Goal: Information Seeking & Learning: Learn about a topic

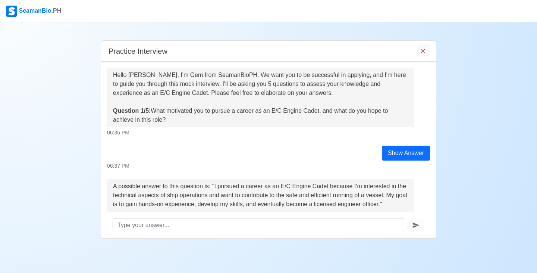
scroll to position [460, 0]
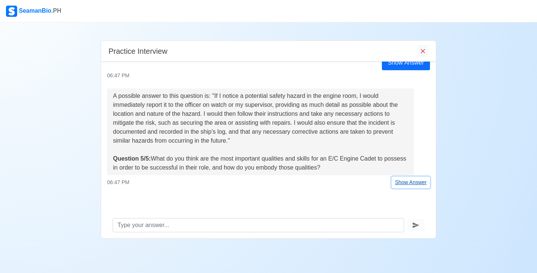
click at [404, 184] on button "Show Answer" at bounding box center [411, 183] width 38 height 12
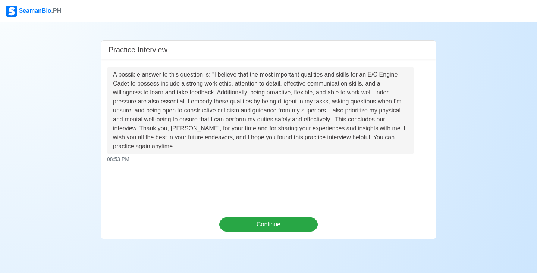
scroll to position [617, 0]
click at [272, 223] on button "Continue" at bounding box center [268, 224] width 99 height 14
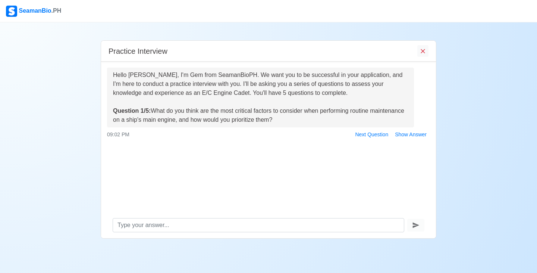
click at [307, 112] on div "Hello [PERSON_NAME], I'm Gem from SeamanBioPH. We want you to be successful in …" at bounding box center [260, 98] width 295 height 54
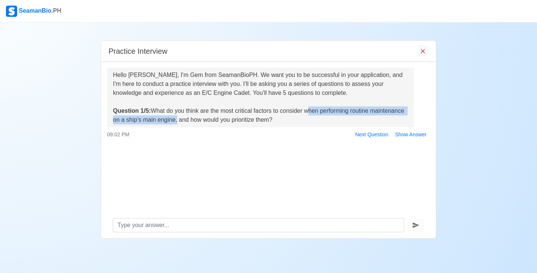
drag, startPoint x: 307, startPoint y: 112, endPoint x: 209, endPoint y: 123, distance: 99.5
click at [209, 123] on div "Hello [PERSON_NAME], I'm Gem from SeamanBioPH. We want you to be successful in …" at bounding box center [260, 98] width 295 height 54
drag, startPoint x: 210, startPoint y: 122, endPoint x: 309, endPoint y: 114, distance: 99.6
click at [309, 114] on div "Hello [PERSON_NAME], I'm Gem from SeamanBioPH. We want you to be successful in …" at bounding box center [260, 98] width 295 height 54
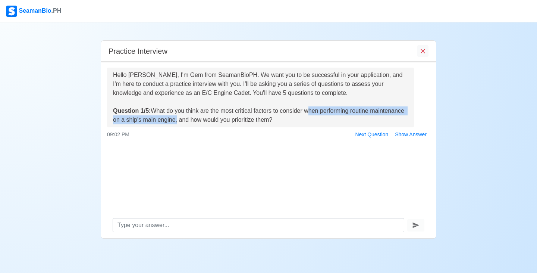
copy div "when performing routine maintenance on a ship's main engine"
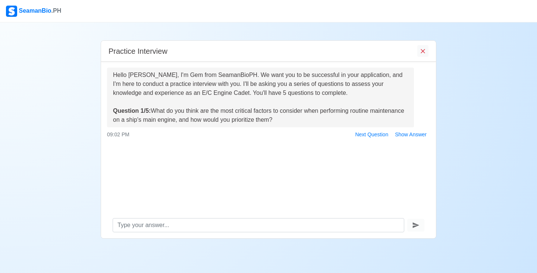
click at [461, 132] on div "Practice Interview Hello [PERSON_NAME], I'm Gem from SeamanBioPH. We want you t…" at bounding box center [268, 130] width 537 height 216
click at [415, 138] on button "Show Answer" at bounding box center [411, 135] width 38 height 12
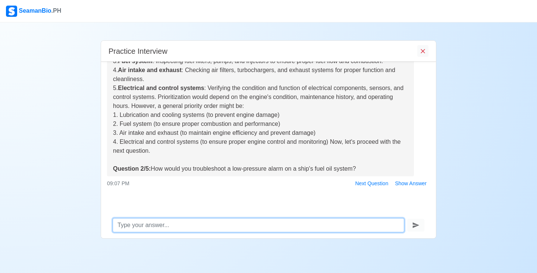
scroll to position [153, 0]
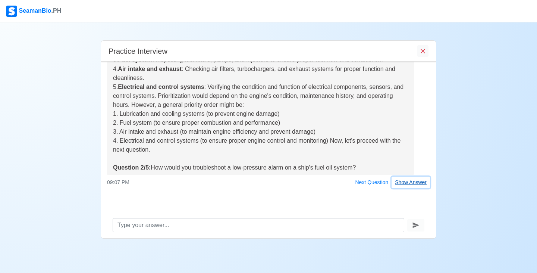
click at [418, 180] on button "Show Answer" at bounding box center [411, 183] width 38 height 12
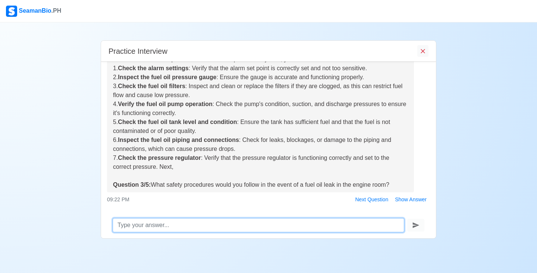
scroll to position [345, 0]
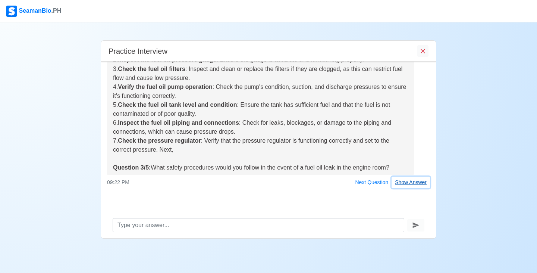
click at [406, 184] on button "Show Answer" at bounding box center [411, 183] width 38 height 12
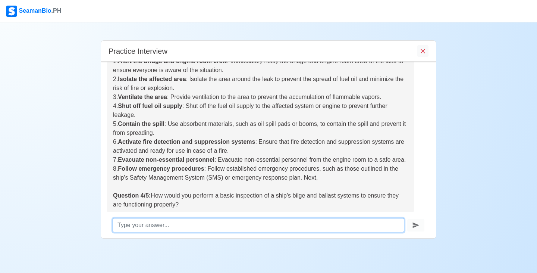
scroll to position [564, 0]
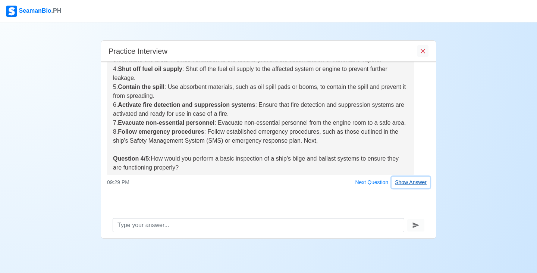
click at [415, 182] on button "Show Answer" at bounding box center [411, 183] width 38 height 12
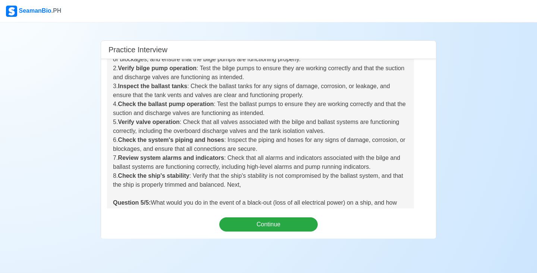
scroll to position [791, 0]
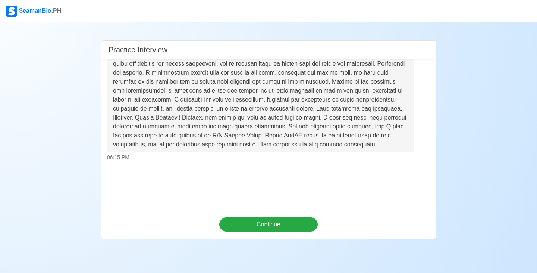
scroll to position [927, 0]
